Goal: Transaction & Acquisition: Obtain resource

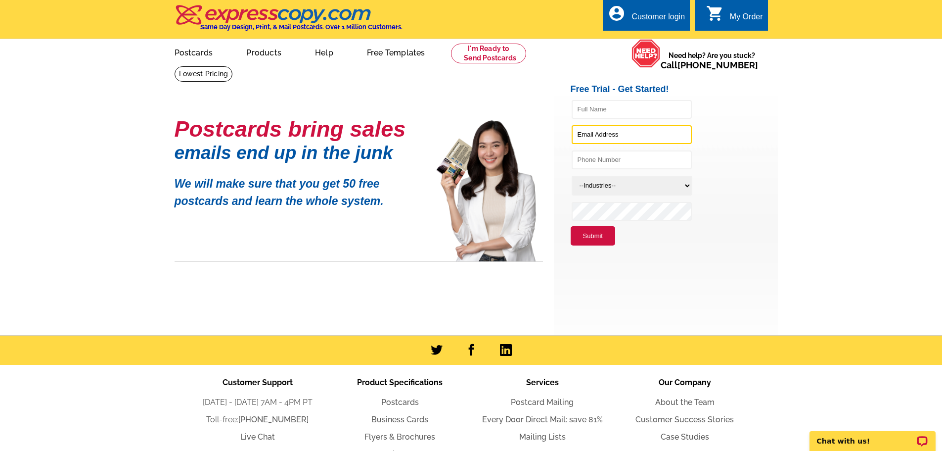
type input "[EMAIL_ADDRESS][DOMAIN_NAME]"
click at [643, 17] on div "Customer login" at bounding box center [658, 19] width 53 height 14
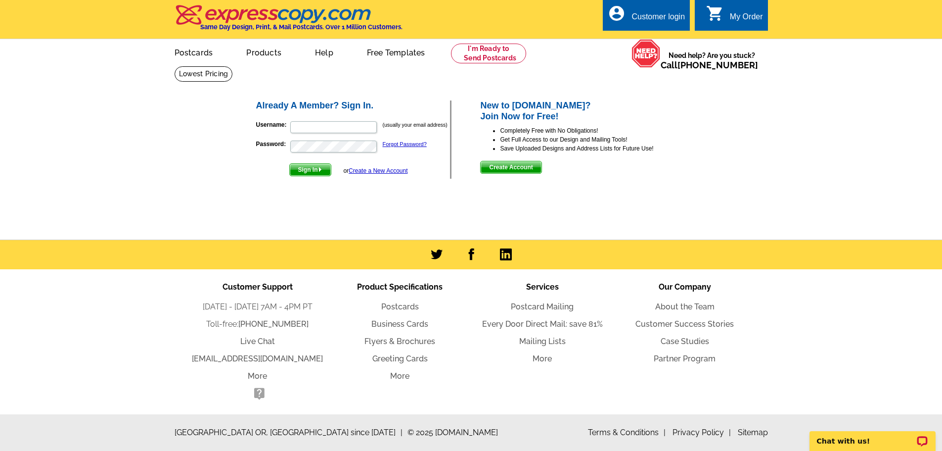
type input "[EMAIL_ADDRESS][DOMAIN_NAME]"
click at [302, 170] on span "Sign In" at bounding box center [310, 170] width 41 height 12
